Goal: Transaction & Acquisition: Obtain resource

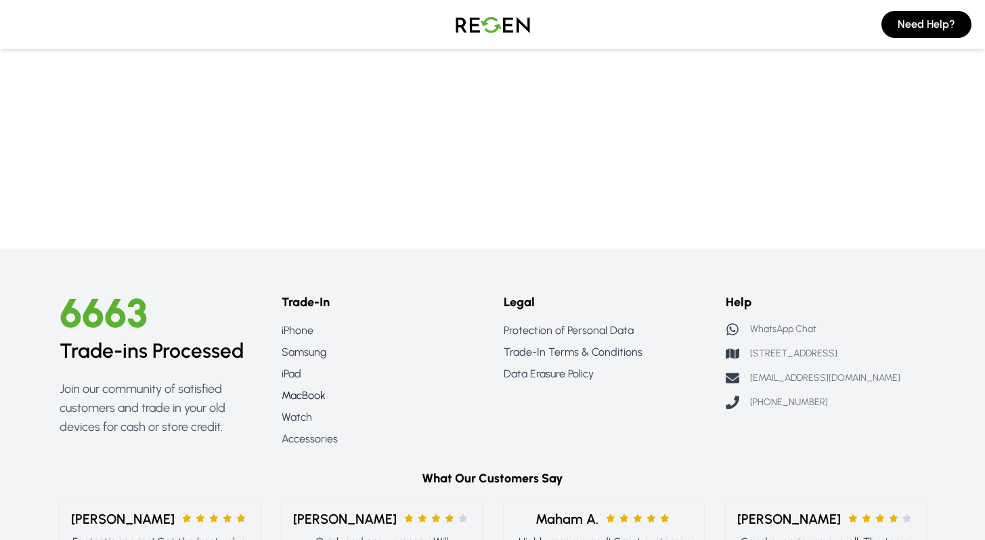
scroll to position [334, 0]
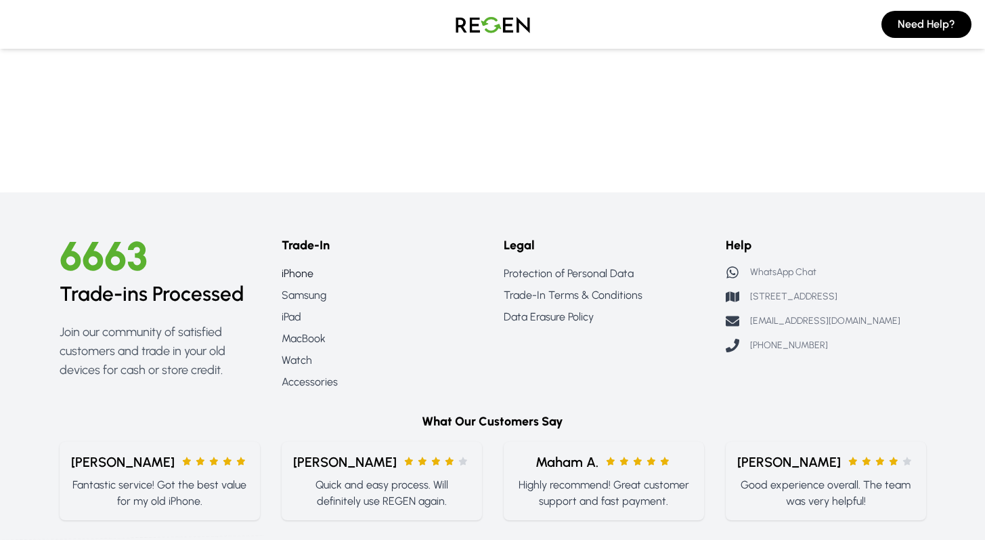
click at [295, 279] on link "iPhone" at bounding box center [382, 273] width 200 height 16
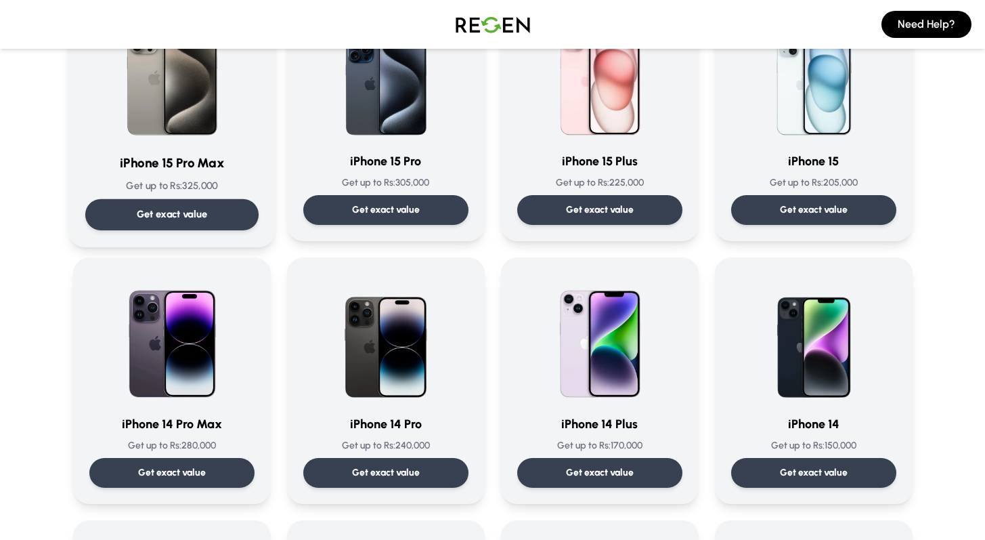
scroll to position [303, 0]
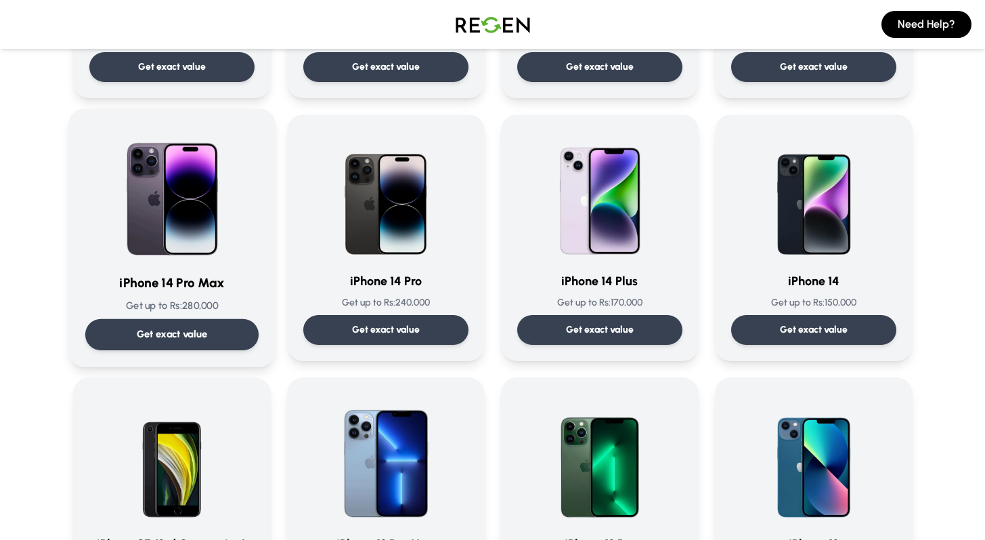
click at [195, 338] on p "Get exact value" at bounding box center [171, 334] width 71 height 14
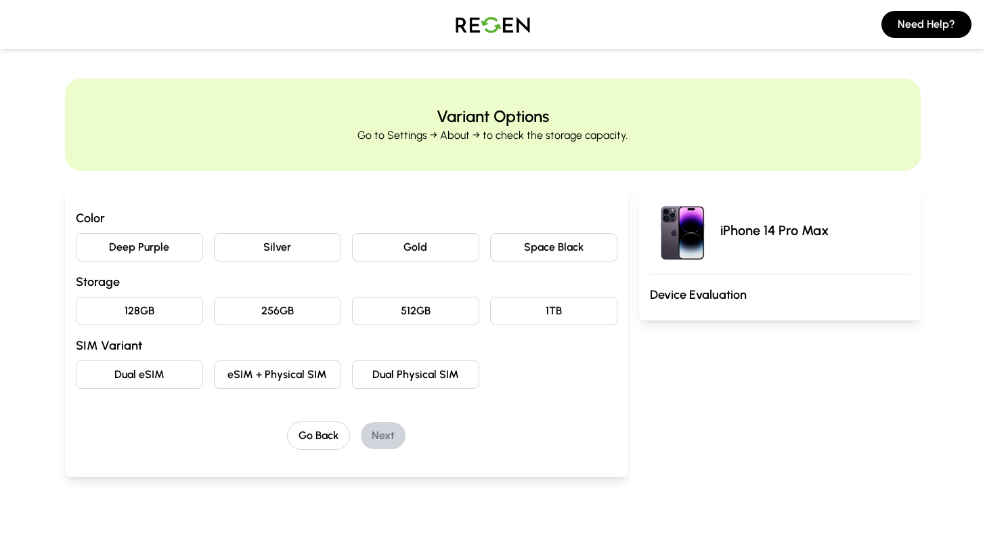
click at [148, 252] on button "Deep Purple" at bounding box center [139, 247] width 127 height 28
click at [148, 313] on button "128GB" at bounding box center [139, 311] width 127 height 28
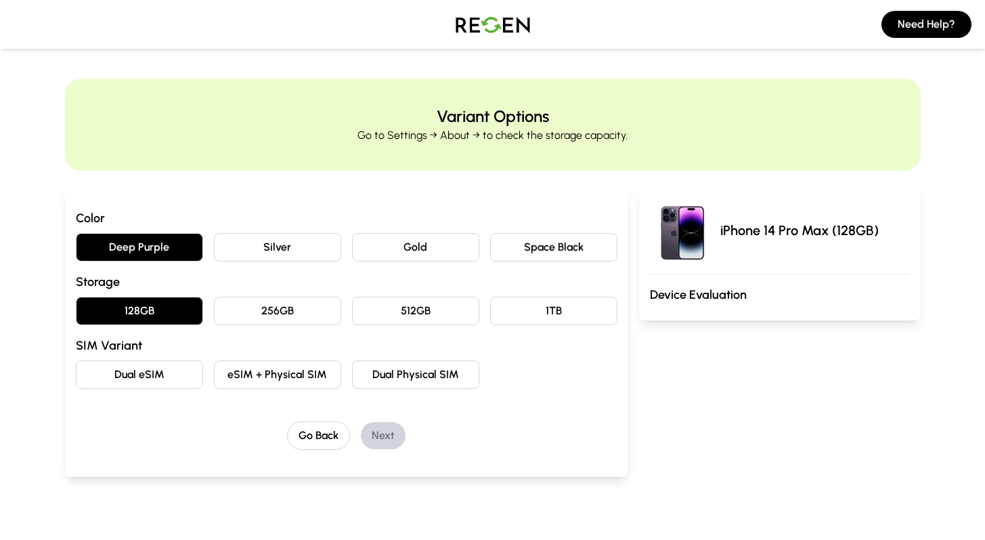
click at [155, 371] on button "Dual eSIM" at bounding box center [139, 374] width 127 height 28
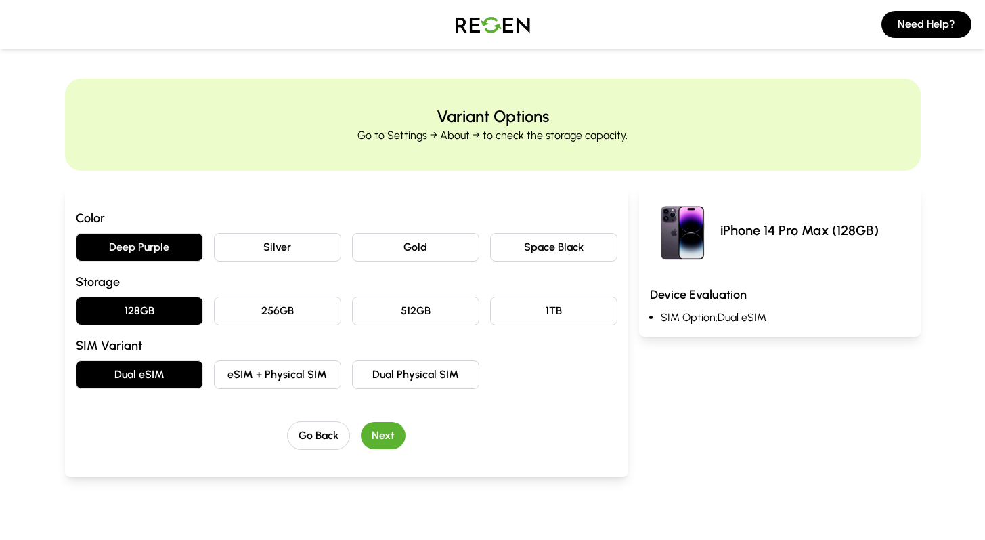
click at [378, 429] on button "Next" at bounding box center [383, 435] width 45 height 27
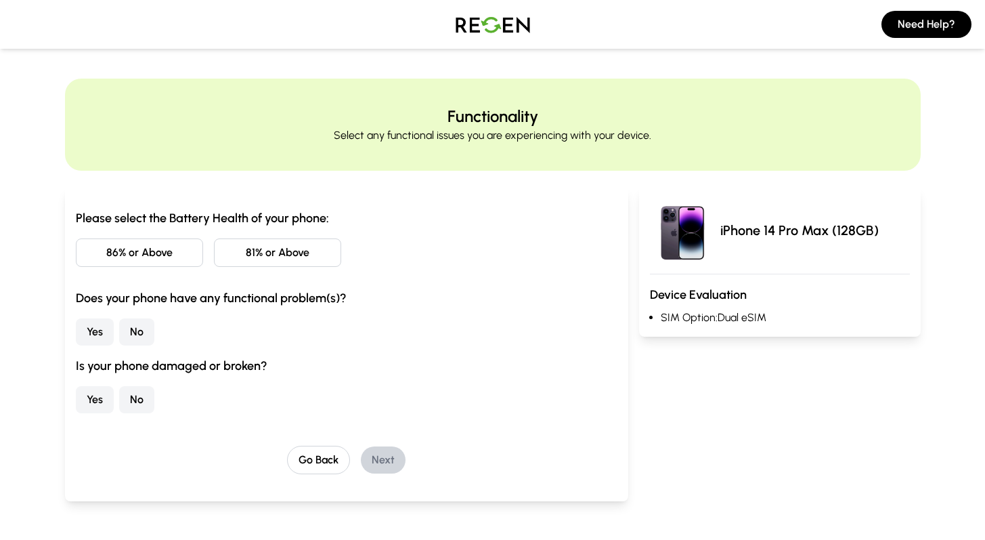
click at [245, 245] on button "81% or Above" at bounding box center [277, 252] width 127 height 28
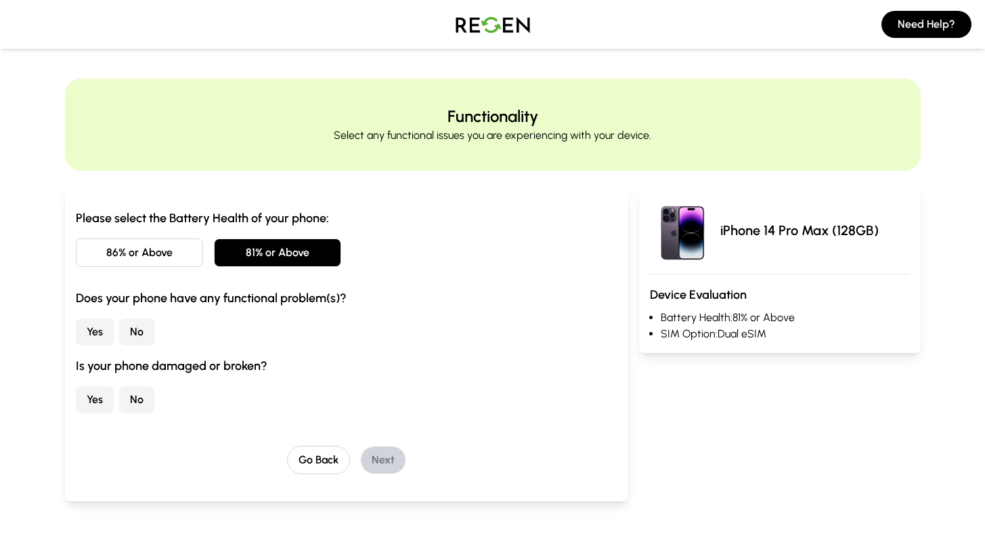
click at [133, 329] on button "No" at bounding box center [136, 331] width 35 height 27
click at [133, 386] on button "No" at bounding box center [136, 399] width 35 height 27
click at [391, 460] on button "Next" at bounding box center [383, 459] width 45 height 27
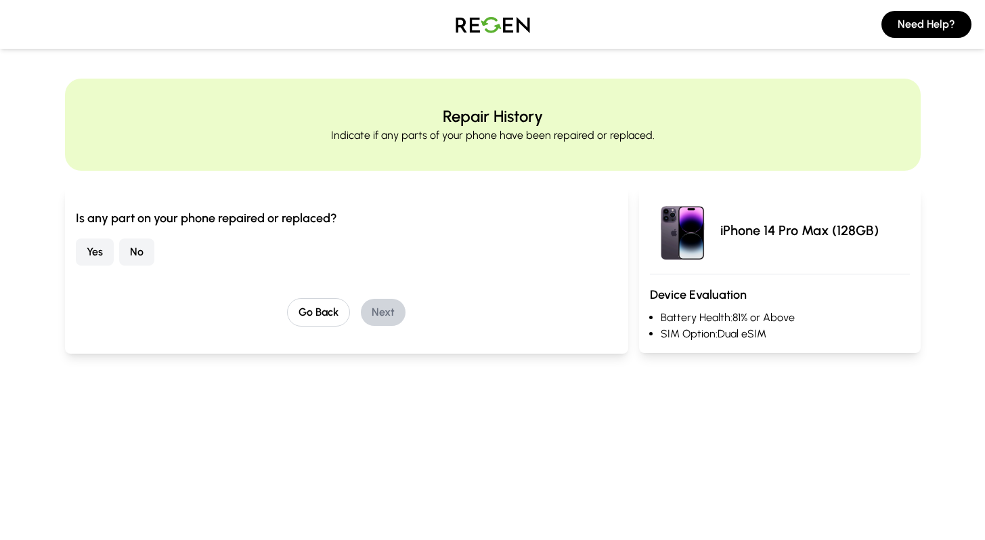
click at [144, 249] on button "No" at bounding box center [136, 251] width 35 height 27
click at [385, 309] on button "Next" at bounding box center [383, 312] width 45 height 27
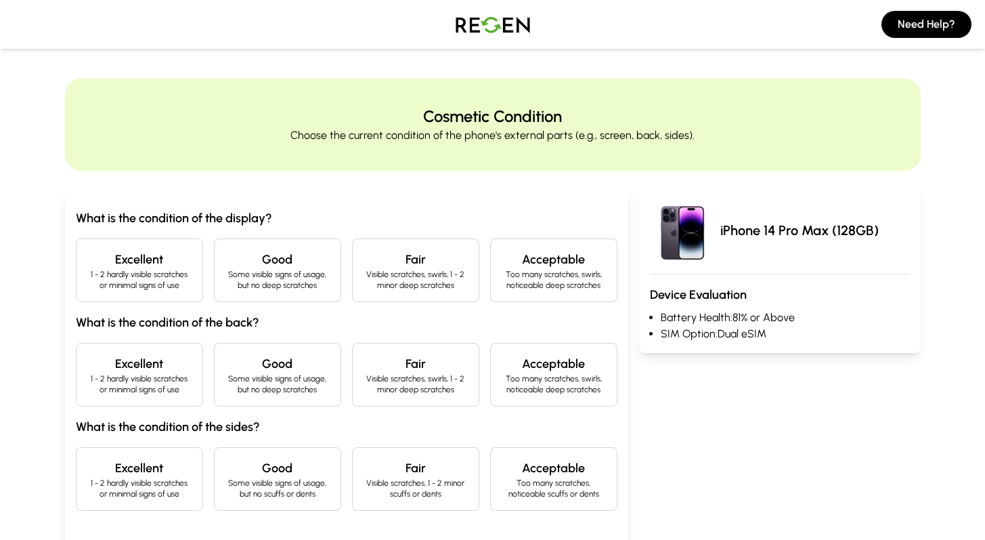
click at [154, 270] on p "1 - 2 hardly visible scratches or minimal signs of use" at bounding box center [139, 280] width 104 height 22
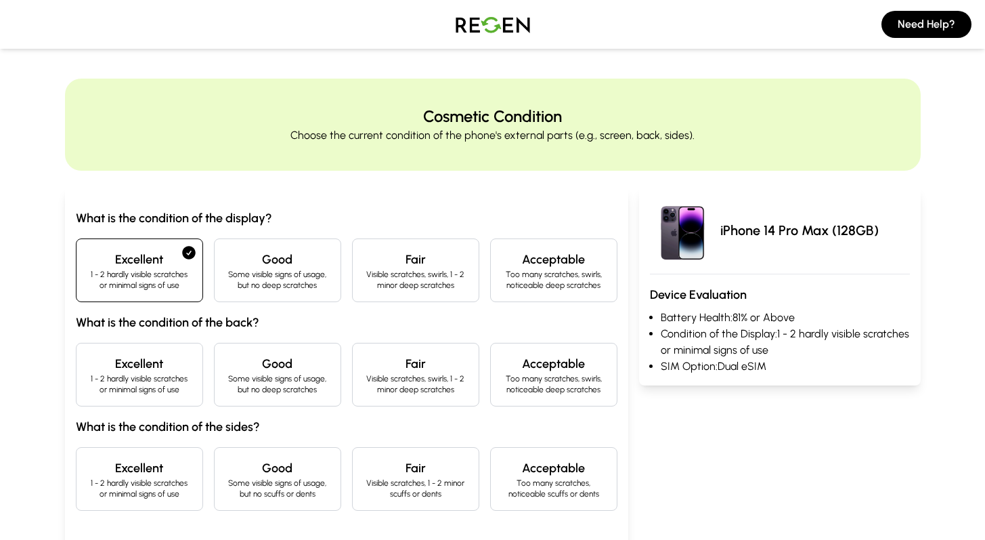
click at [160, 362] on h4 "Excellent" at bounding box center [139, 363] width 104 height 19
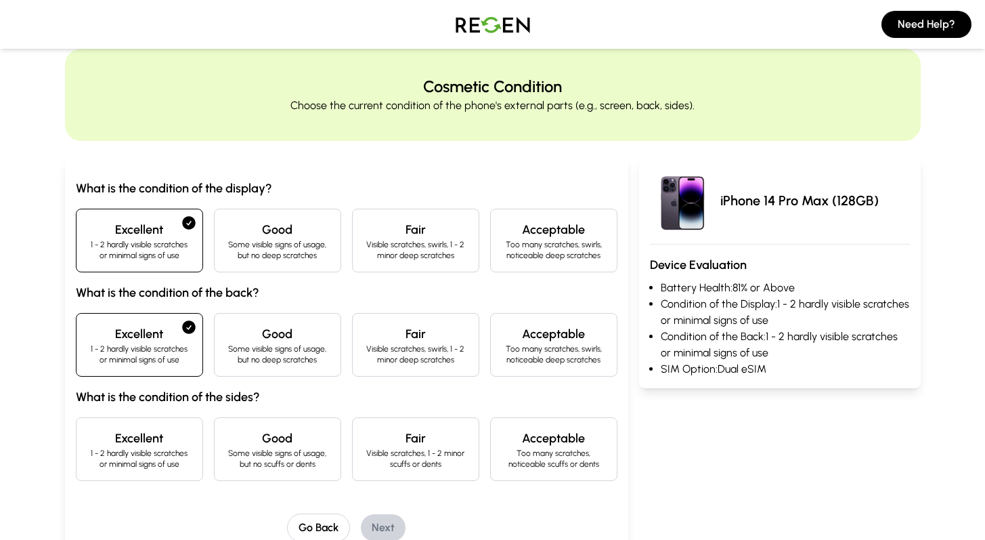
scroll to position [75, 0]
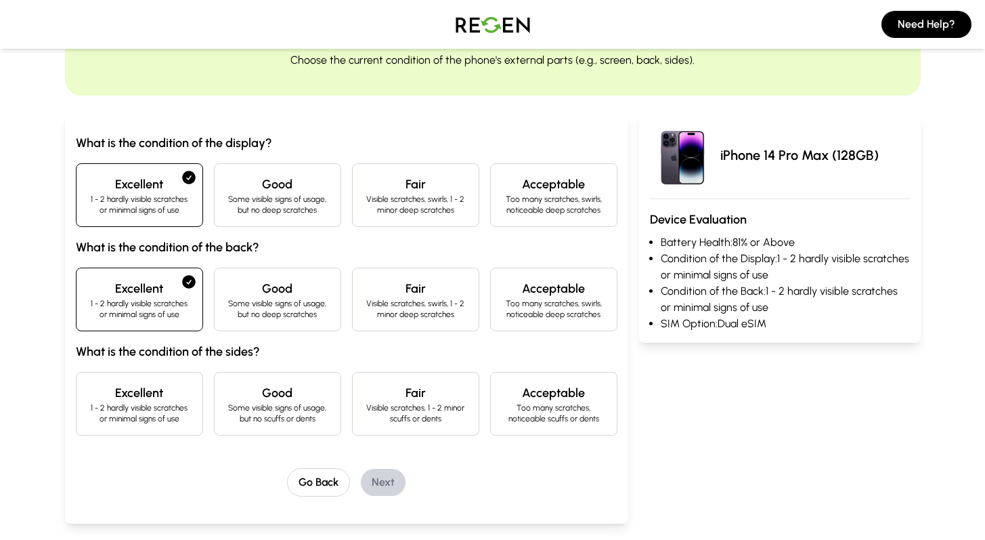
click at [152, 382] on div "Excellent 1 - 2 hardly visible scratches or minimal signs of use" at bounding box center [139, 404] width 127 height 64
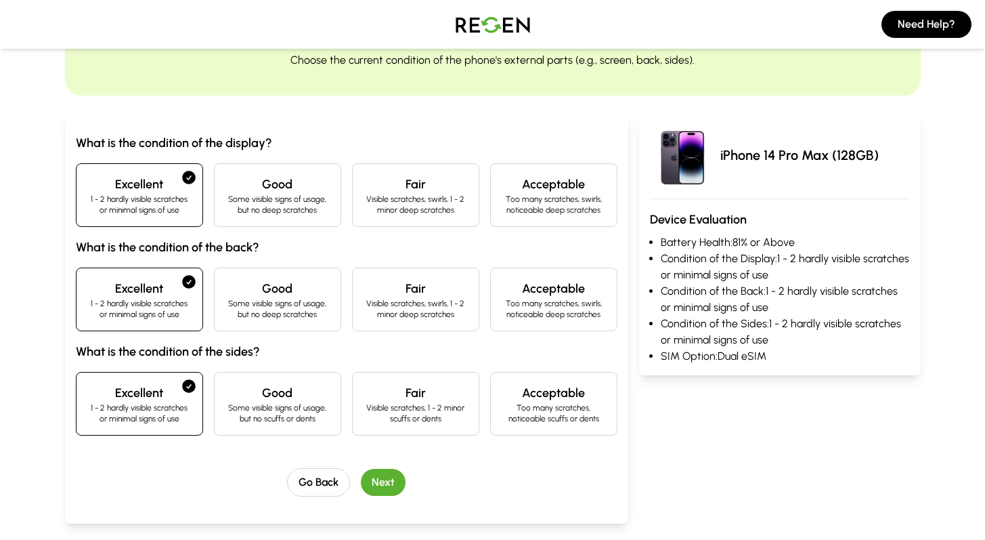
click at [374, 481] on button "Next" at bounding box center [383, 482] width 45 height 27
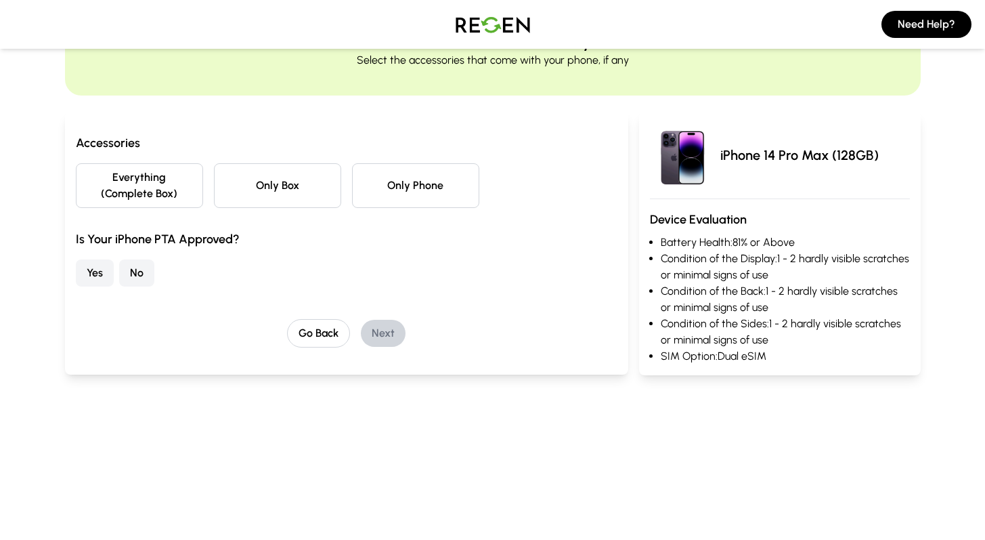
click at [135, 276] on button "No" at bounding box center [136, 272] width 35 height 27
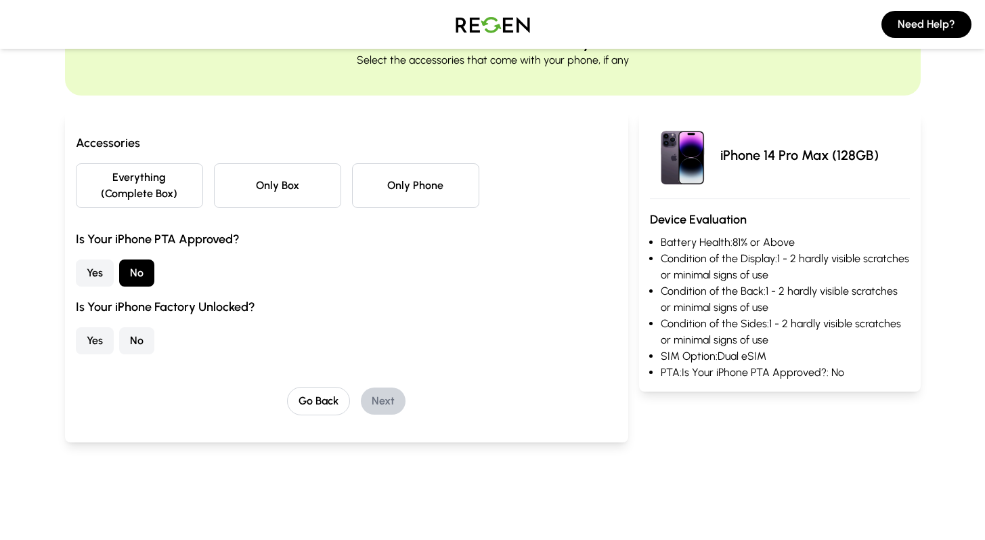
click at [97, 339] on button "Yes" at bounding box center [95, 340] width 38 height 27
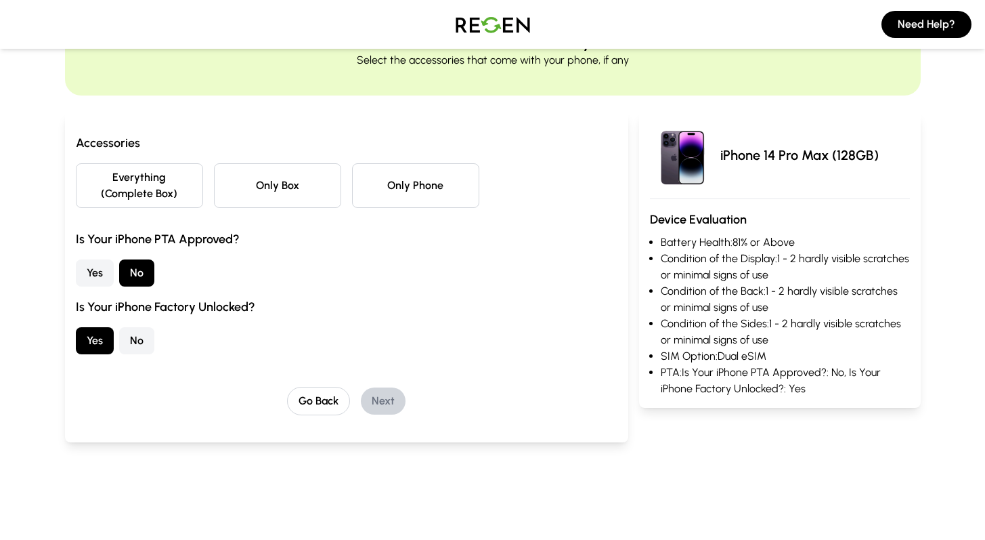
click at [173, 184] on button "Everything (Complete Box)" at bounding box center [139, 185] width 127 height 45
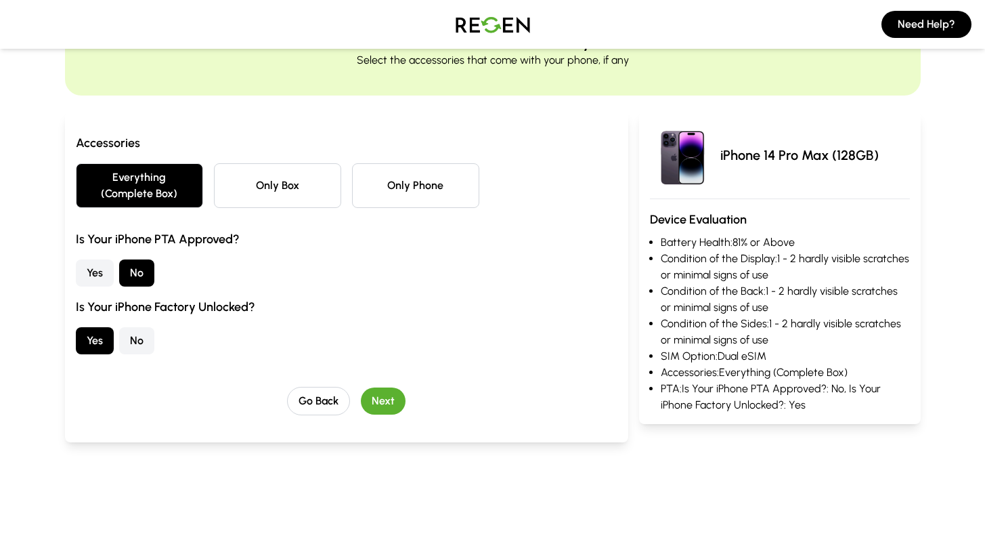
click at [379, 394] on button "Next" at bounding box center [383, 400] width 45 height 27
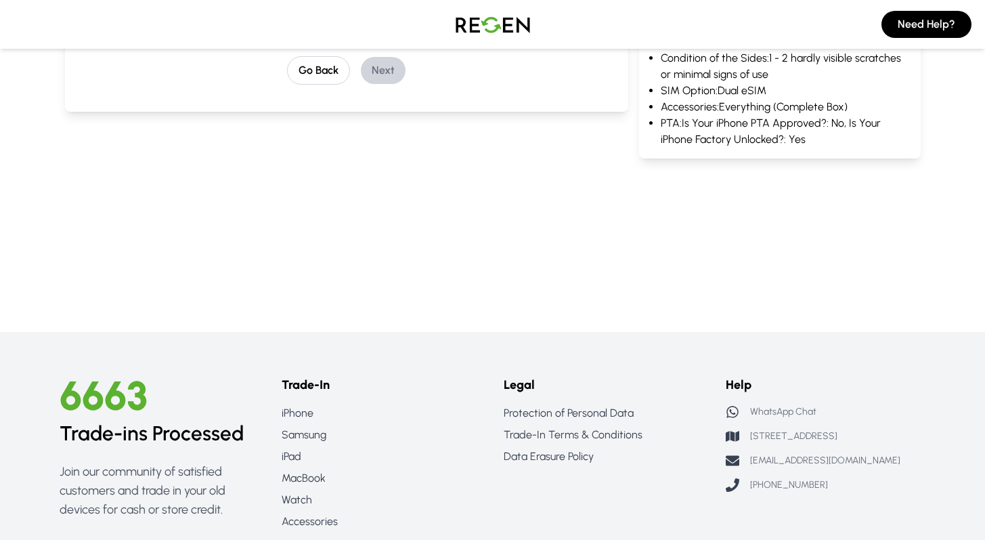
scroll to position [488, 0]
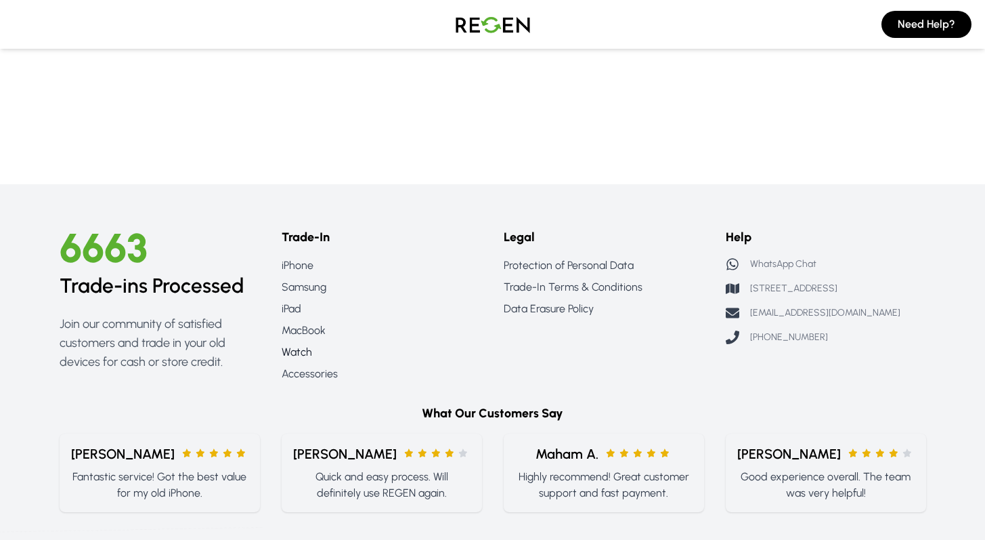
click at [293, 353] on link "Watch" at bounding box center [382, 352] width 200 height 16
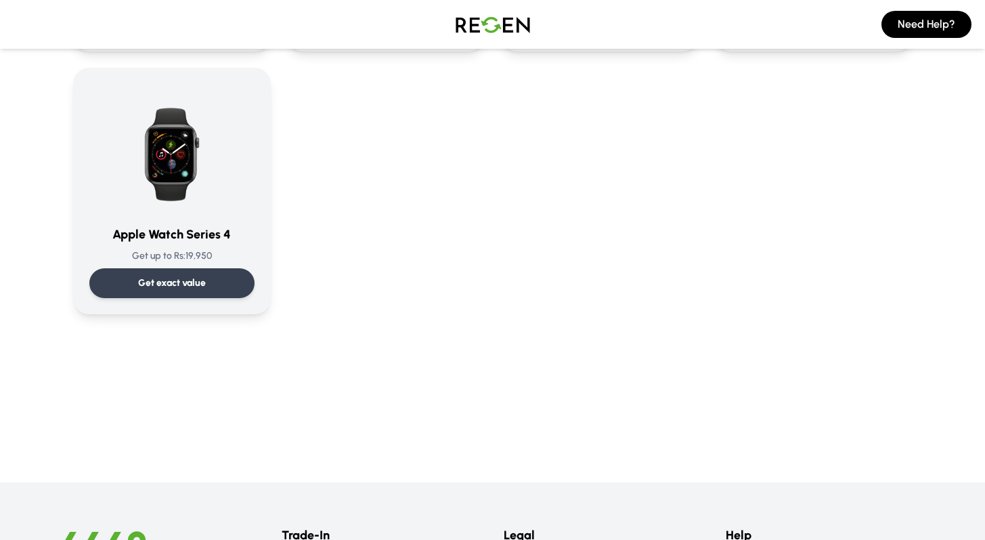
scroll to position [913, 0]
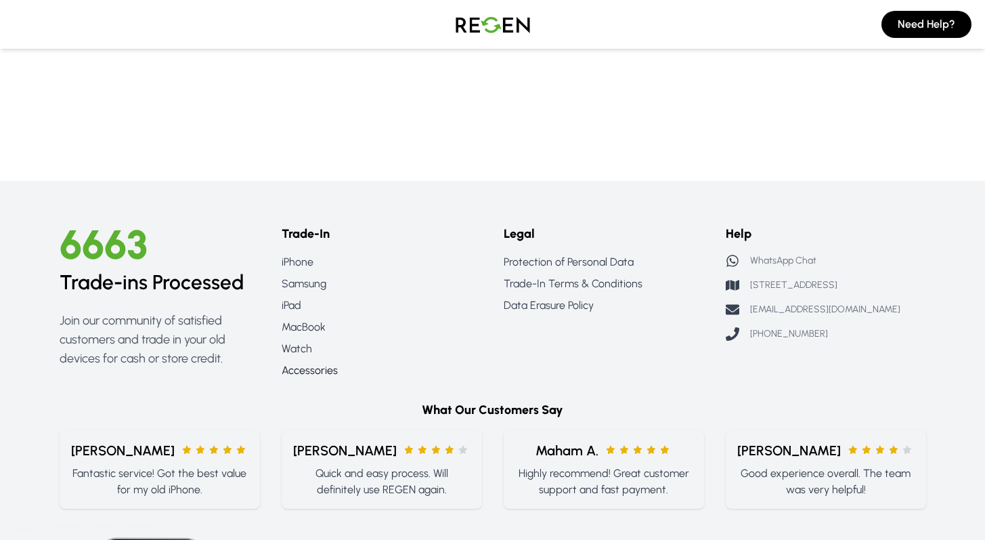
click at [295, 368] on link "Accessories" at bounding box center [382, 370] width 200 height 16
click at [316, 374] on link "Accessories" at bounding box center [382, 370] width 200 height 16
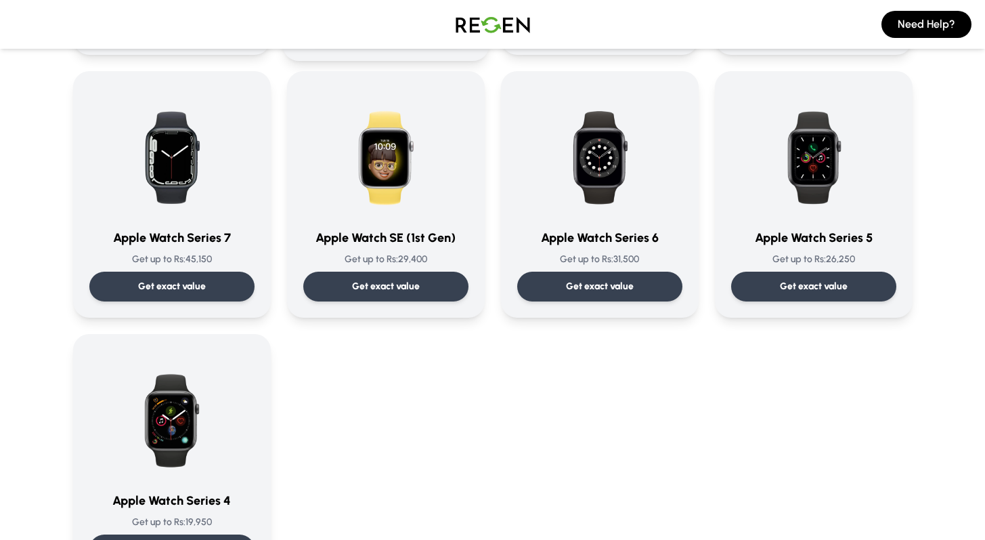
scroll to position [133, 0]
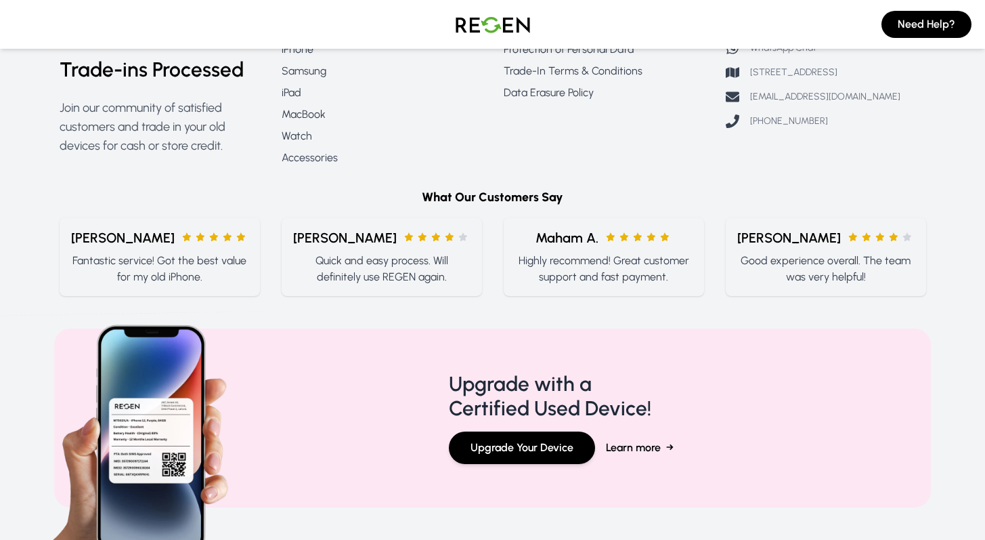
scroll to position [1128, 0]
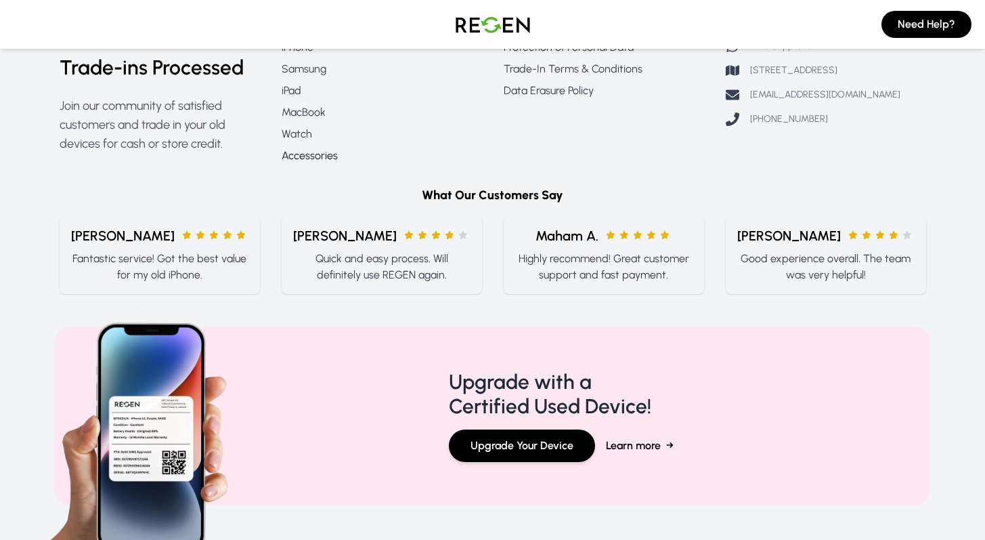
click at [303, 163] on link "Accessories" at bounding box center [382, 156] width 200 height 16
click at [302, 159] on link "Accessories" at bounding box center [382, 156] width 200 height 16
click at [305, 158] on link "Accessories" at bounding box center [382, 156] width 200 height 16
click at [311, 113] on link "MacBook" at bounding box center [382, 112] width 200 height 16
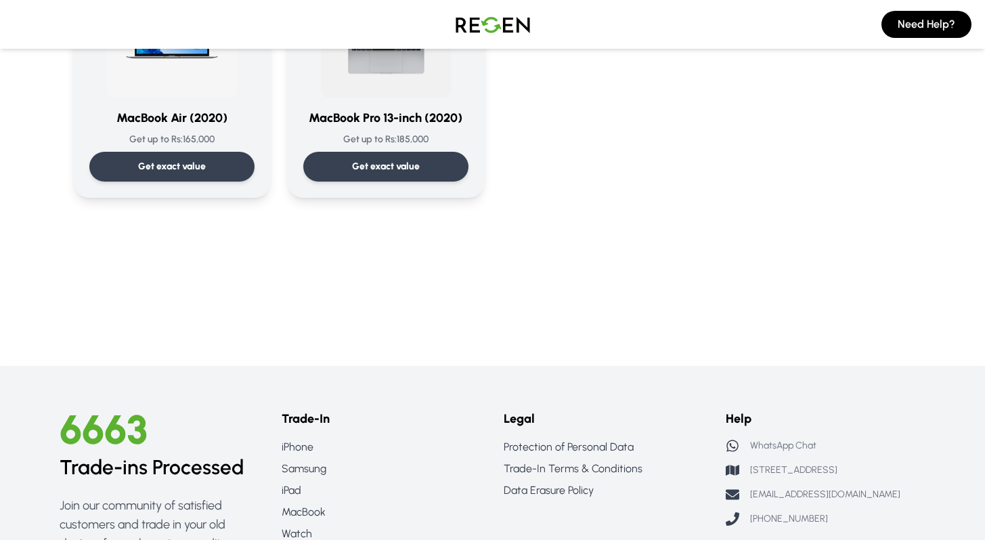
scroll to position [353, 0]
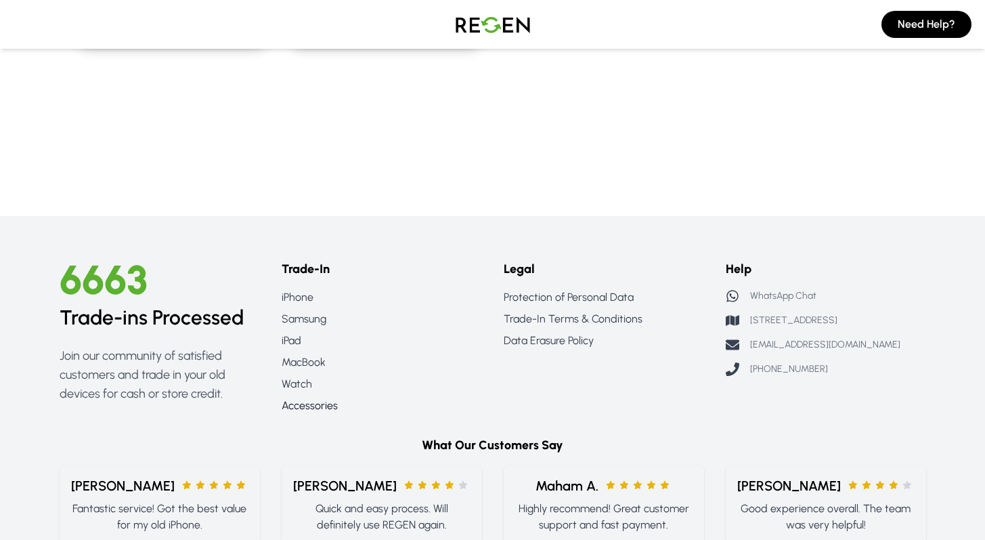
click at [300, 406] on link "Accessories" at bounding box center [382, 405] width 200 height 16
click at [307, 316] on link "Samsung" at bounding box center [382, 319] width 200 height 16
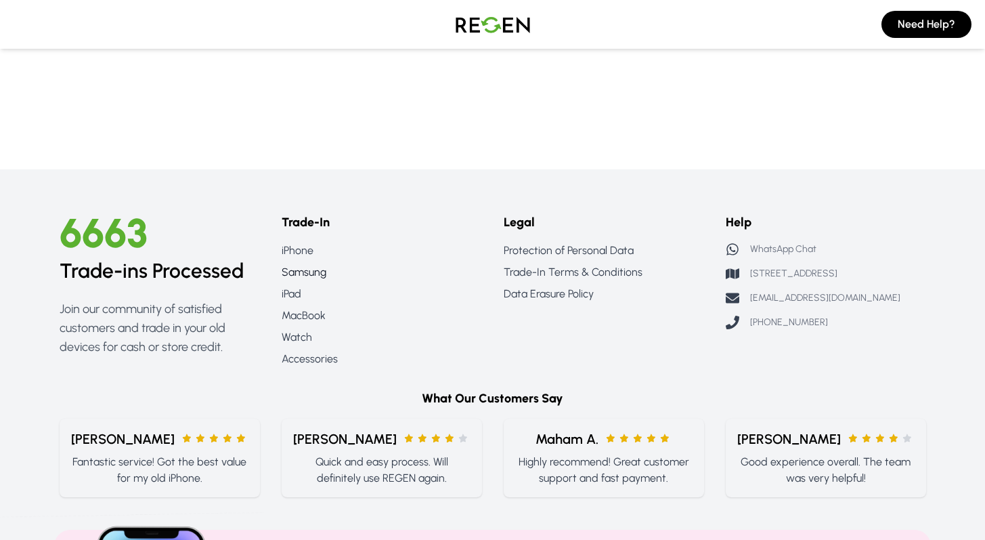
scroll to position [2428, 0]
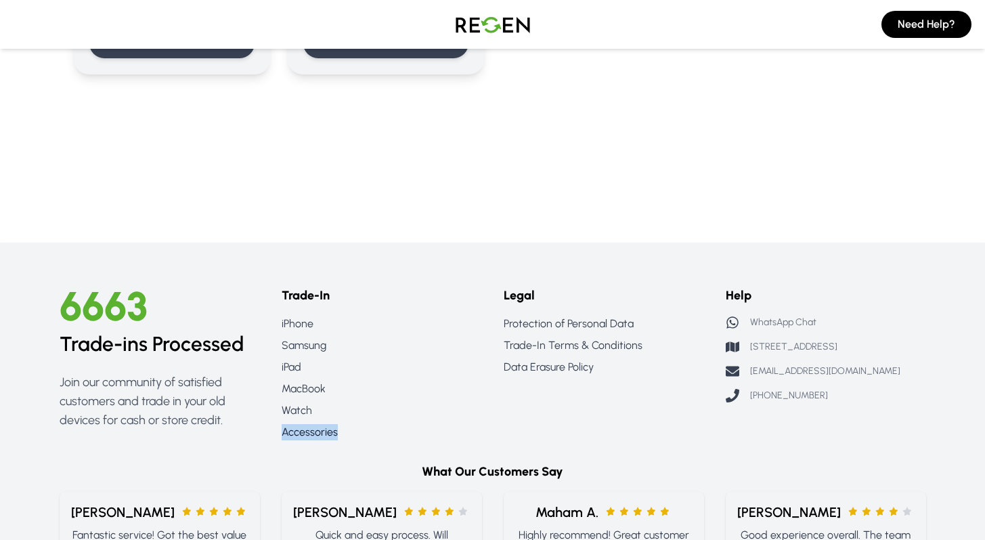
click at [295, 431] on link "Accessories" at bounding box center [382, 432] width 200 height 16
click at [297, 411] on link "Watch" at bounding box center [382, 410] width 200 height 16
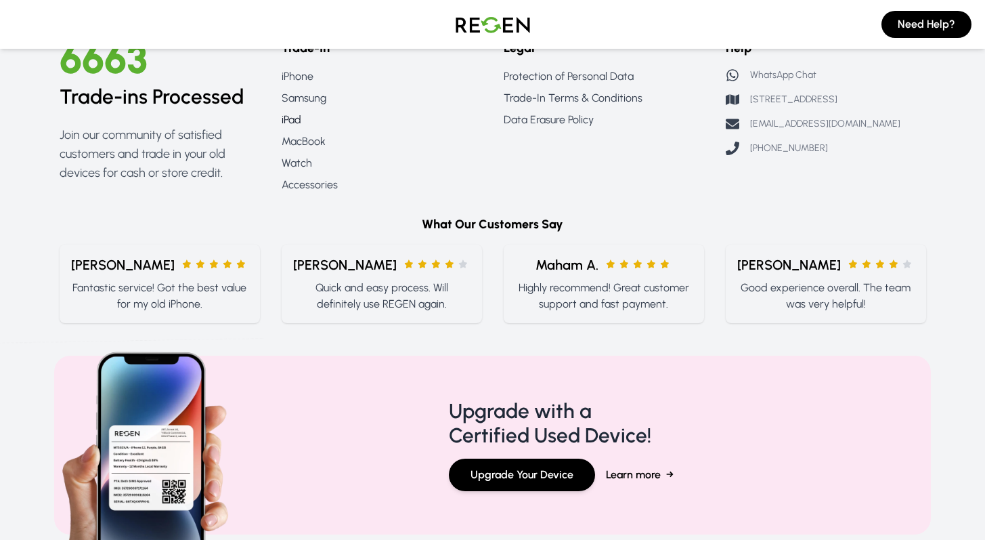
scroll to position [1098, 0]
click at [287, 119] on link "iPad" at bounding box center [382, 120] width 200 height 16
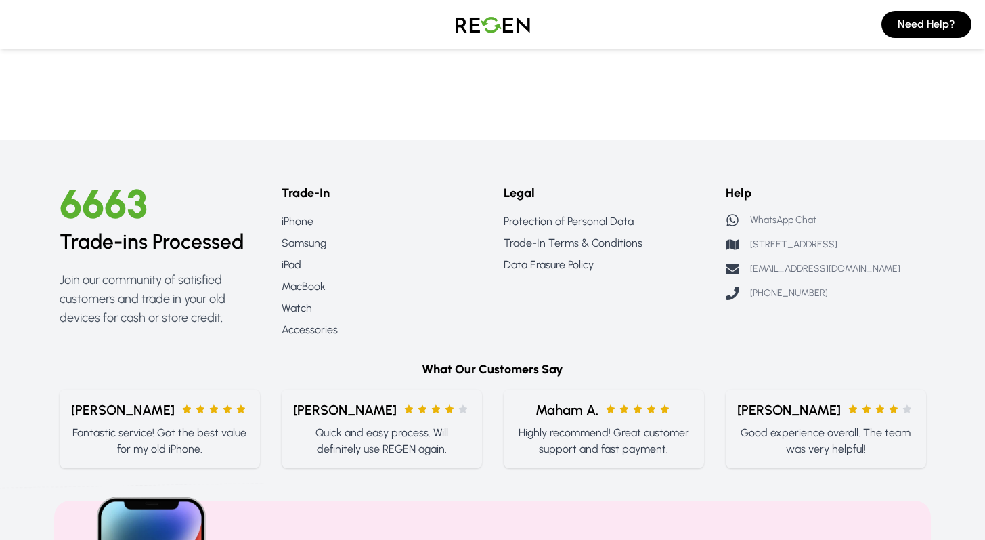
scroll to position [1113, 0]
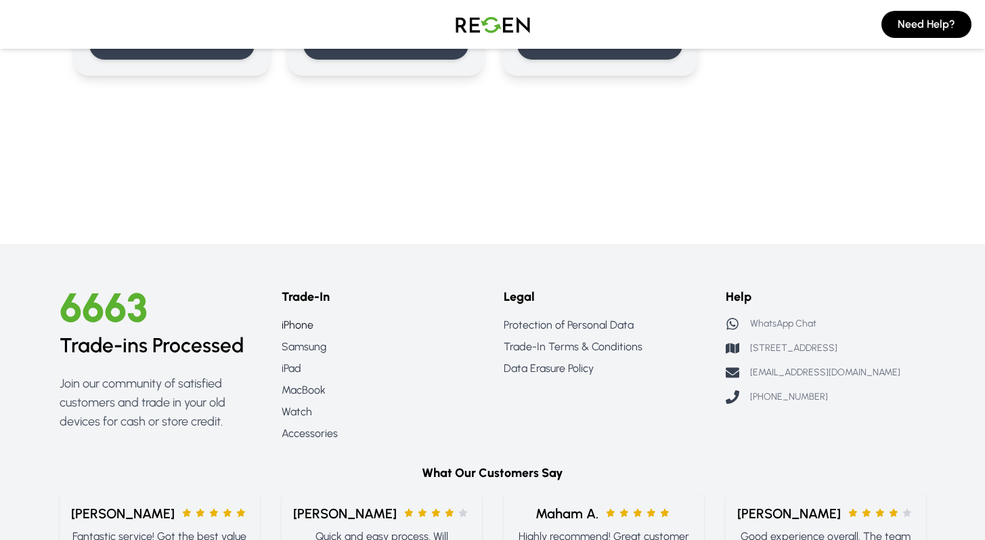
click at [311, 322] on link "iPhone" at bounding box center [382, 325] width 200 height 16
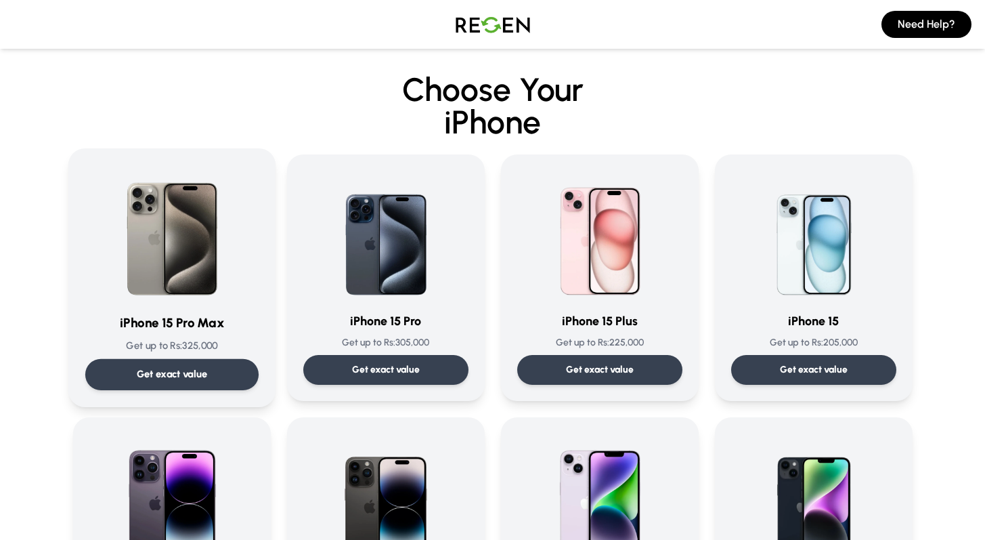
click at [144, 359] on div "Get exact value" at bounding box center [171, 374] width 173 height 31
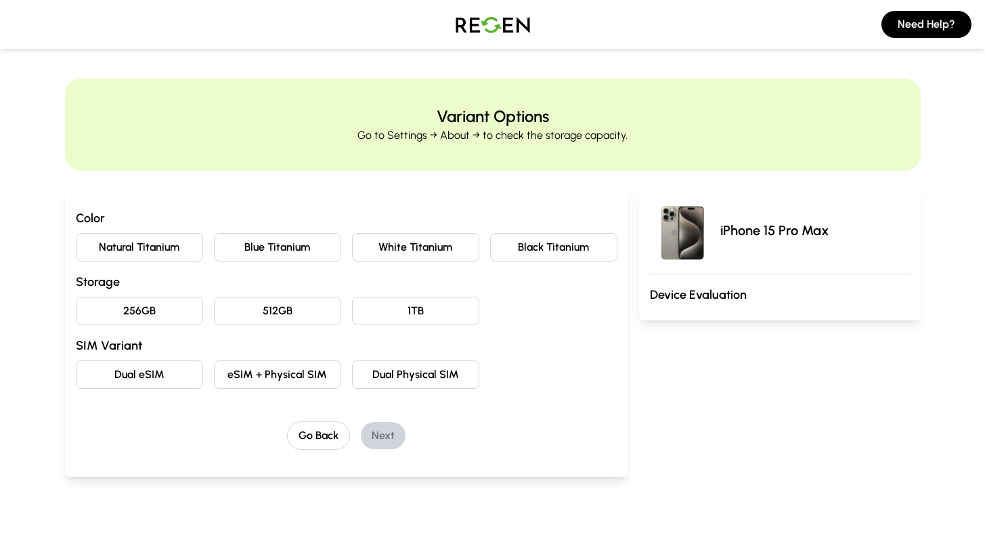
click at [160, 255] on button "Natural Titanium" at bounding box center [139, 247] width 127 height 28
click at [156, 305] on button "256GB" at bounding box center [139, 311] width 127 height 28
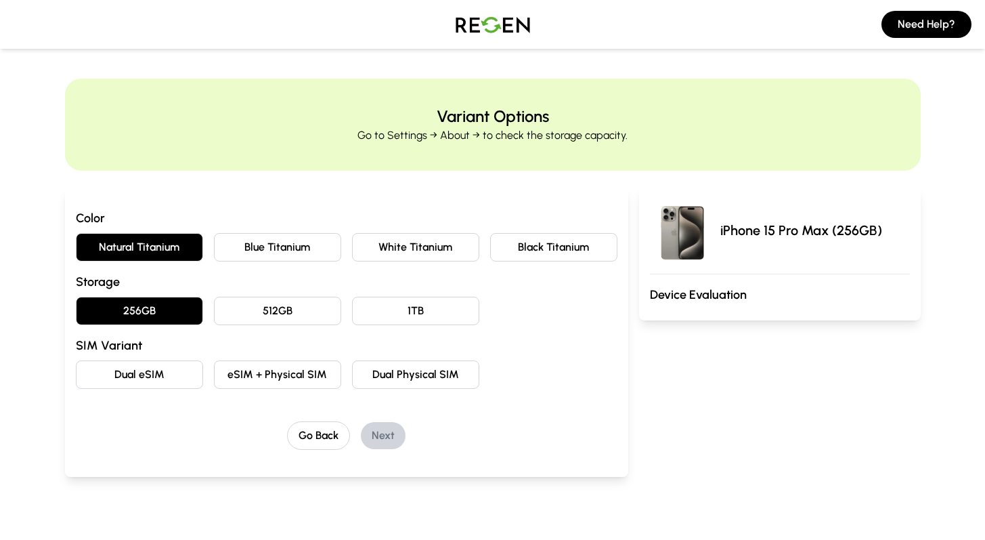
click at [167, 374] on button "Dual eSIM" at bounding box center [139, 374] width 127 height 28
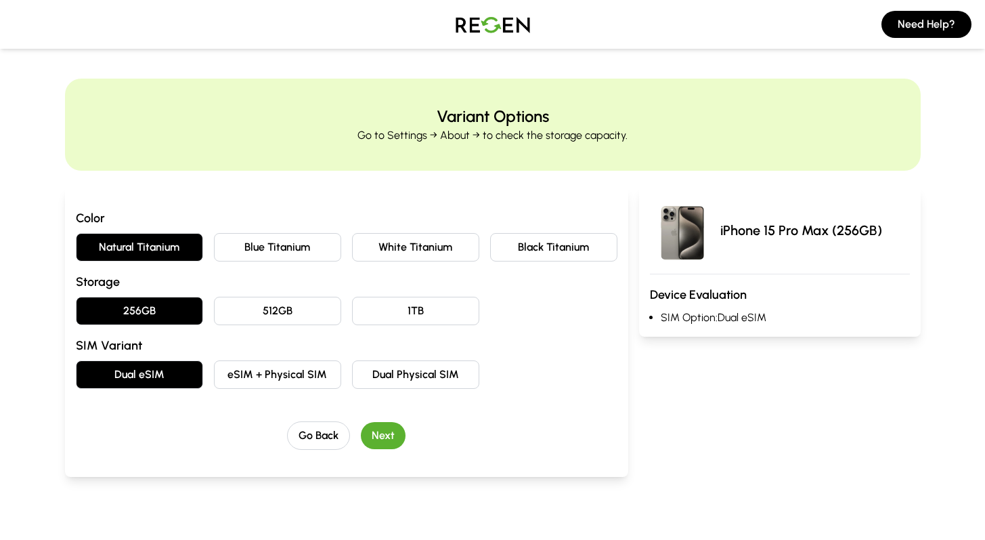
click at [369, 437] on button "Next" at bounding box center [383, 435] width 45 height 27
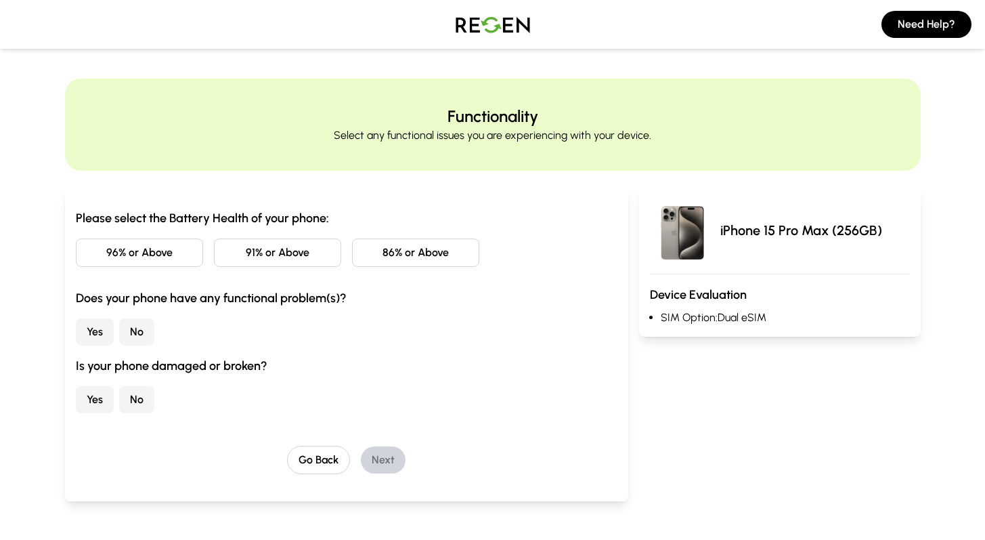
click at [152, 261] on button "96% or Above" at bounding box center [139, 252] width 127 height 28
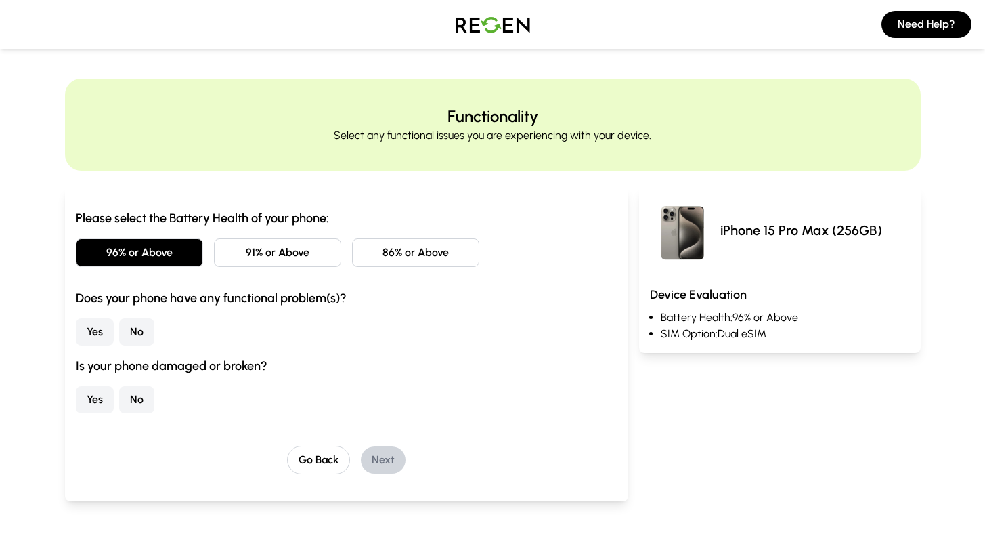
click at [121, 334] on button "No" at bounding box center [136, 331] width 35 height 27
click at [136, 406] on button "No" at bounding box center [136, 399] width 35 height 27
click at [386, 463] on button "Next" at bounding box center [383, 459] width 45 height 27
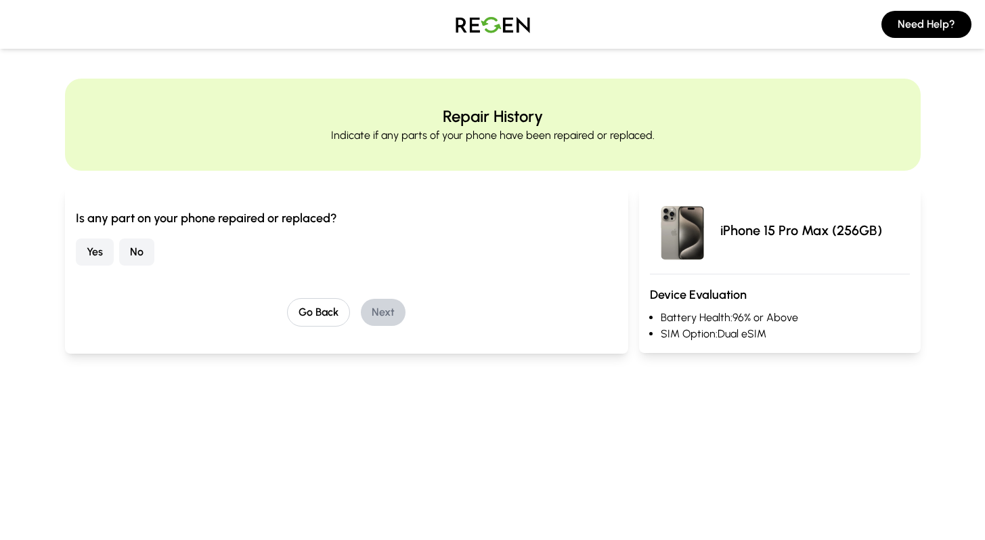
click at [135, 253] on button "No" at bounding box center [136, 251] width 35 height 27
click at [377, 321] on button "Next" at bounding box center [383, 312] width 45 height 27
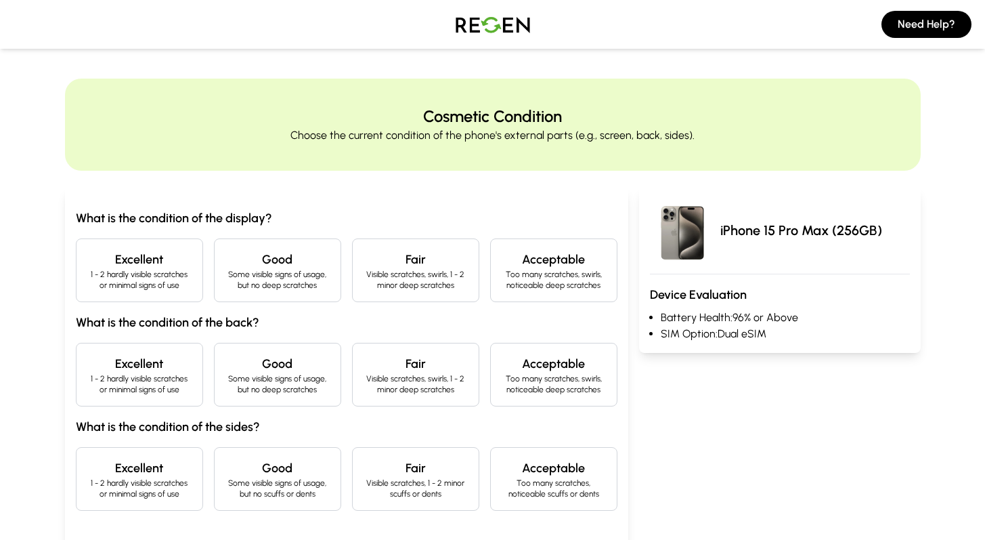
click at [145, 279] on p "1 - 2 hardly visible scratches or minimal signs of use" at bounding box center [139, 280] width 104 height 22
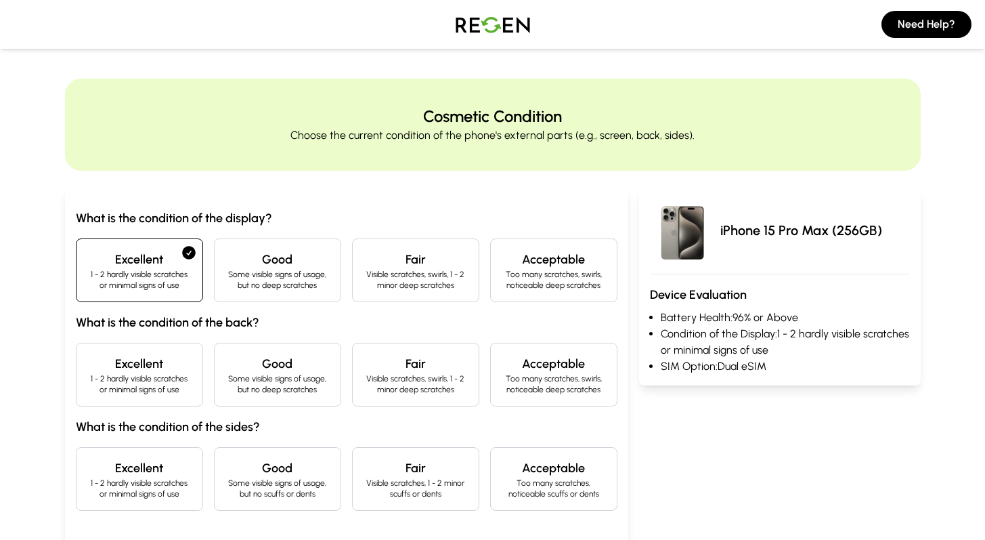
click at [166, 379] on p "1 - 2 hardly visible scratches or minimal signs of use" at bounding box center [139, 384] width 104 height 22
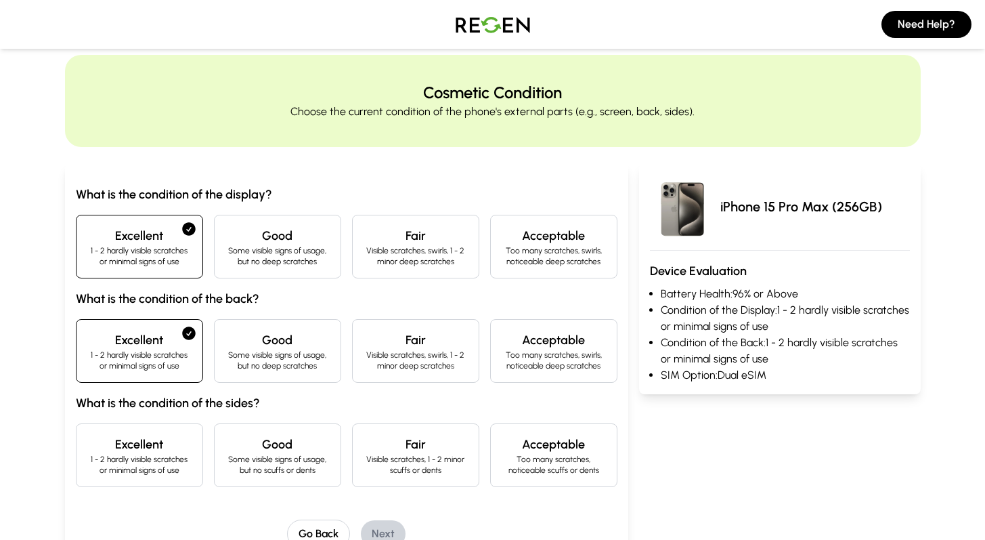
scroll to position [89, 0]
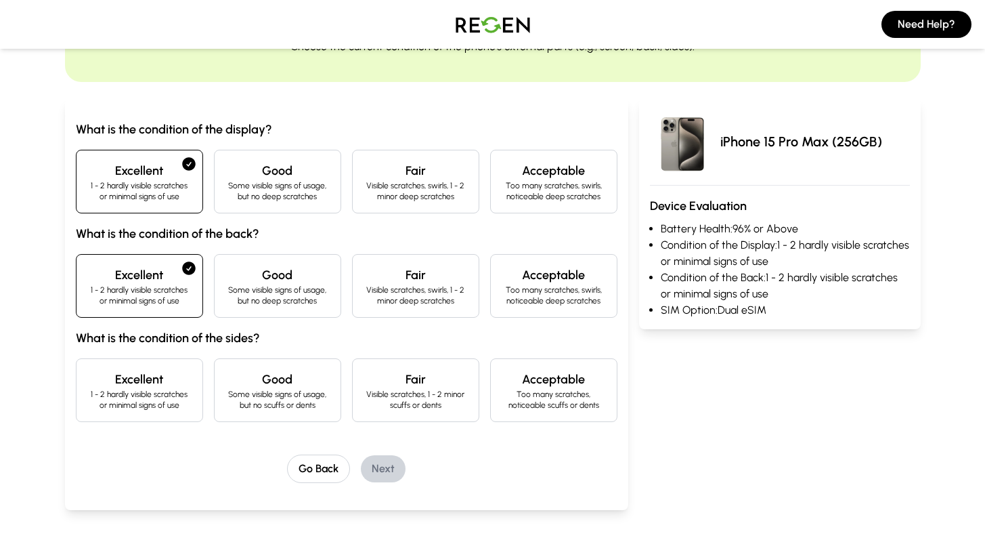
click at [166, 376] on h4 "Excellent" at bounding box center [139, 379] width 104 height 19
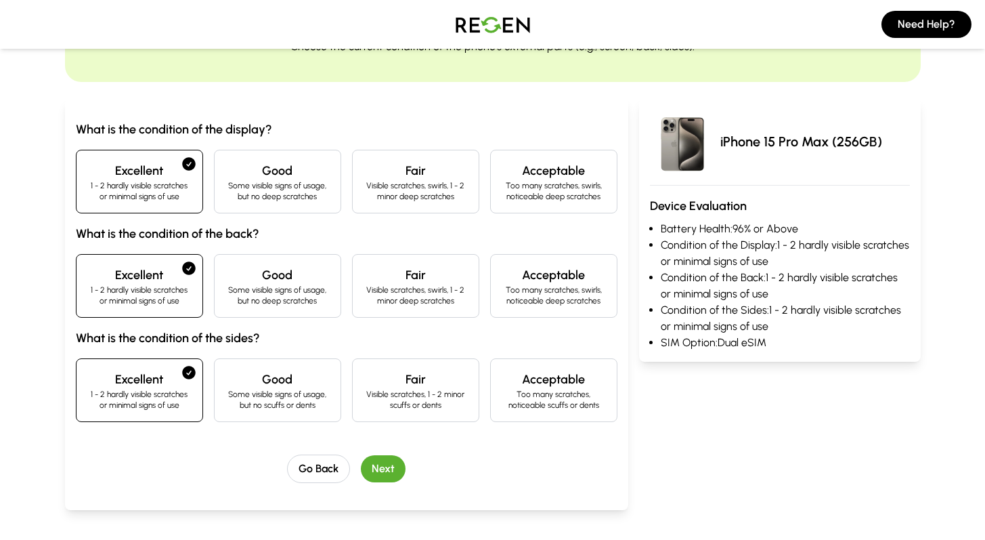
click at [391, 469] on button "Next" at bounding box center [383, 468] width 45 height 27
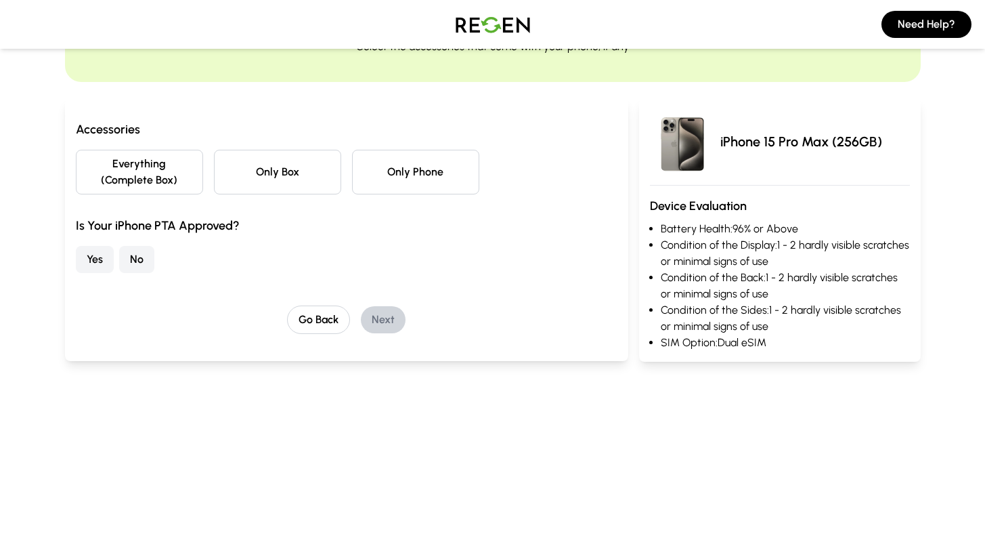
click at [167, 165] on button "Everything (Complete Box)" at bounding box center [139, 172] width 127 height 45
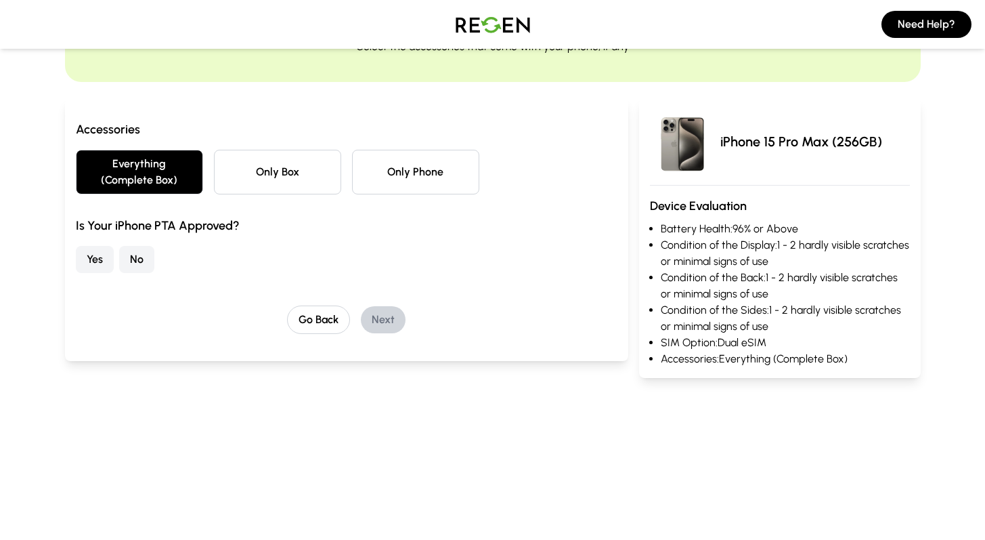
click at [134, 255] on button "No" at bounding box center [136, 259] width 35 height 27
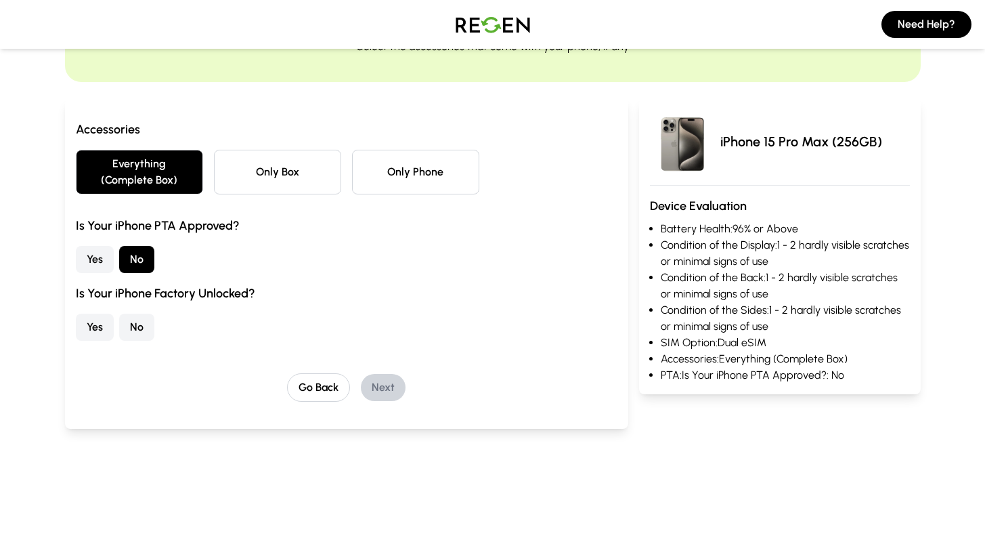
click at [100, 316] on button "Yes" at bounding box center [95, 326] width 38 height 27
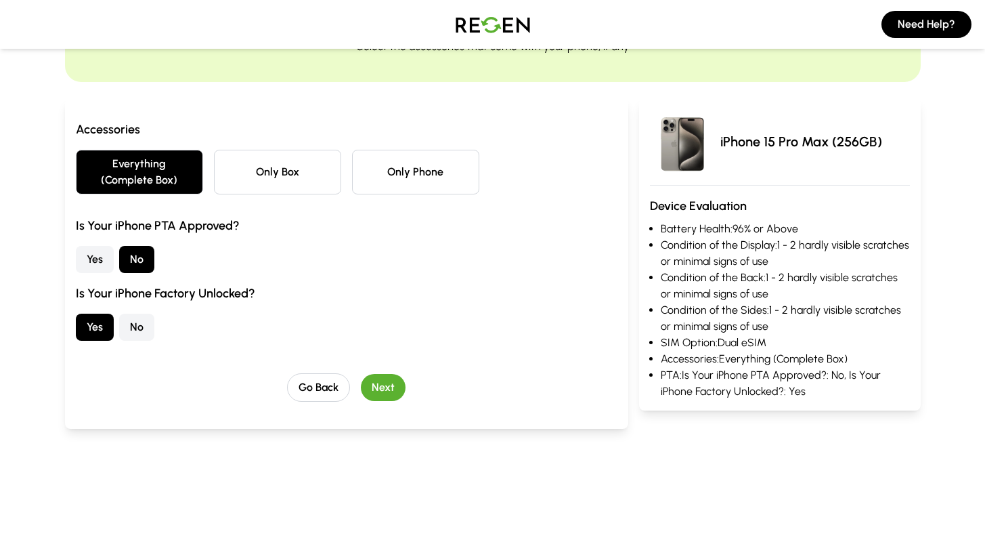
click at [385, 383] on button "Next" at bounding box center [383, 387] width 45 height 27
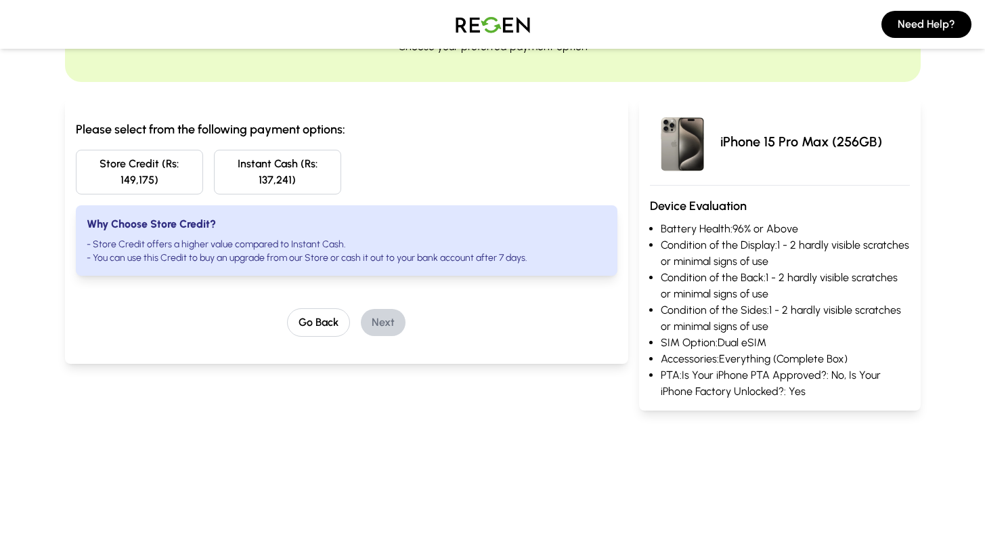
scroll to position [0, 0]
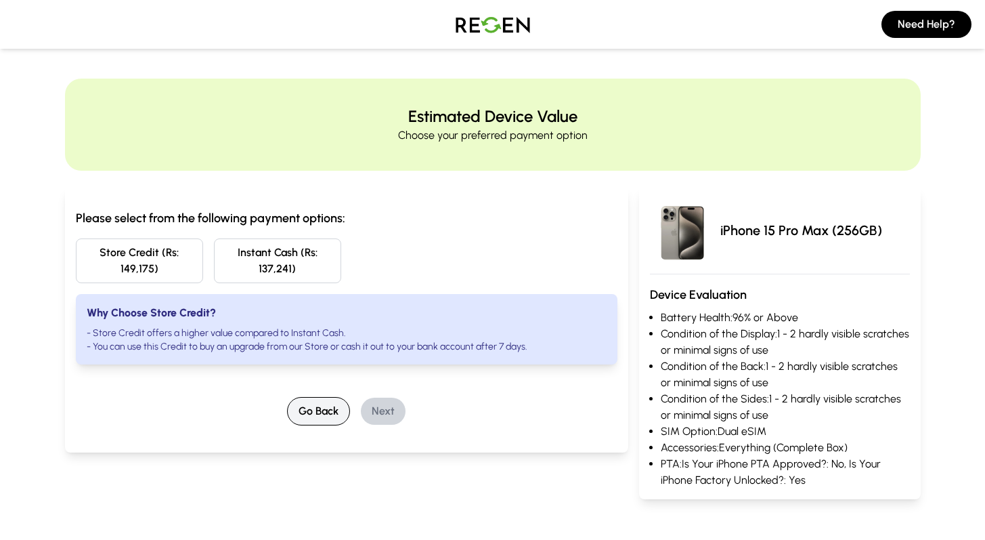
click at [329, 410] on button "Go Back" at bounding box center [318, 411] width 63 height 28
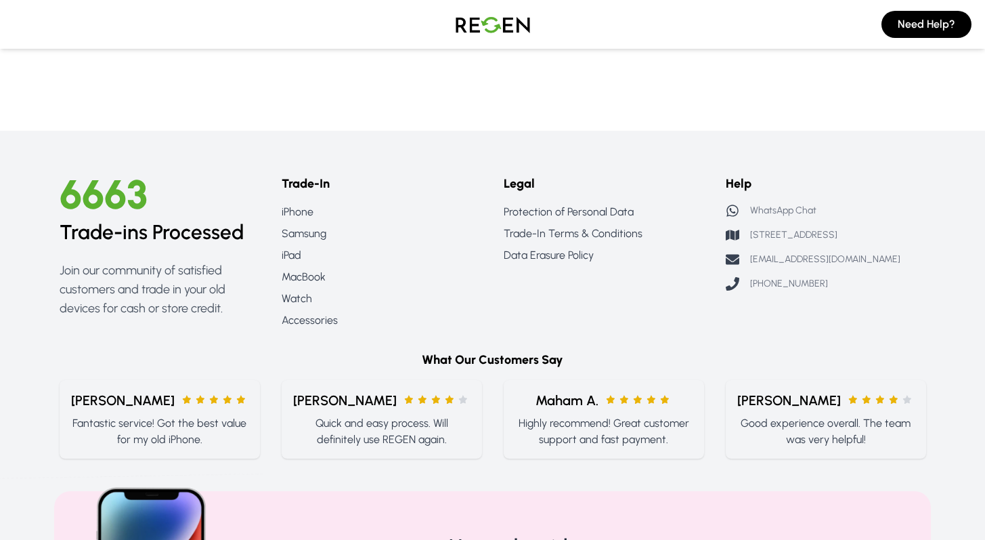
scroll to position [824, 0]
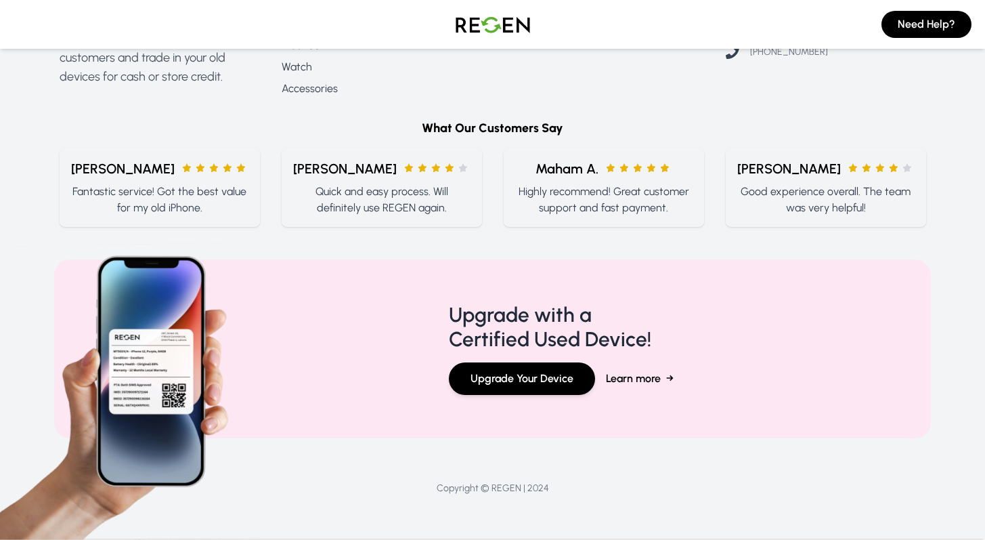
drag, startPoint x: 995, startPoint y: 183, endPoint x: 836, endPoint y: 404, distance: 272.1
click at [499, 382] on button "Upgrade Your Device" at bounding box center [522, 378] width 146 height 33
